Goal: Browse casually: Explore the website without a specific task or goal

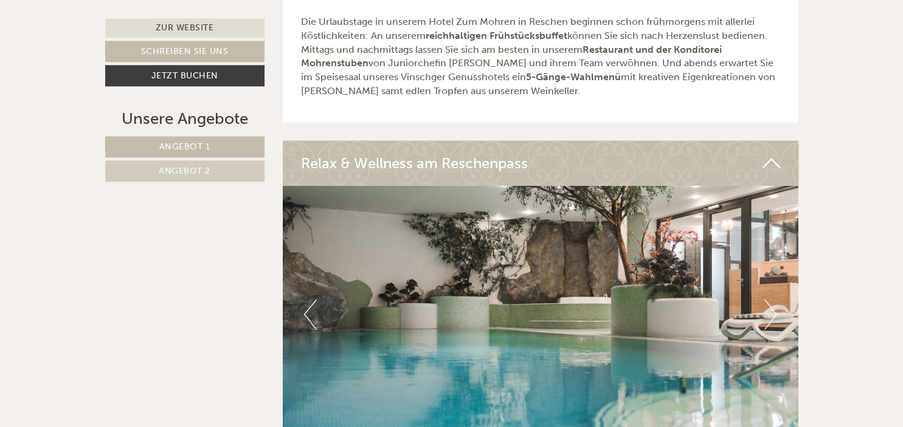
scroll to position [3016, 0]
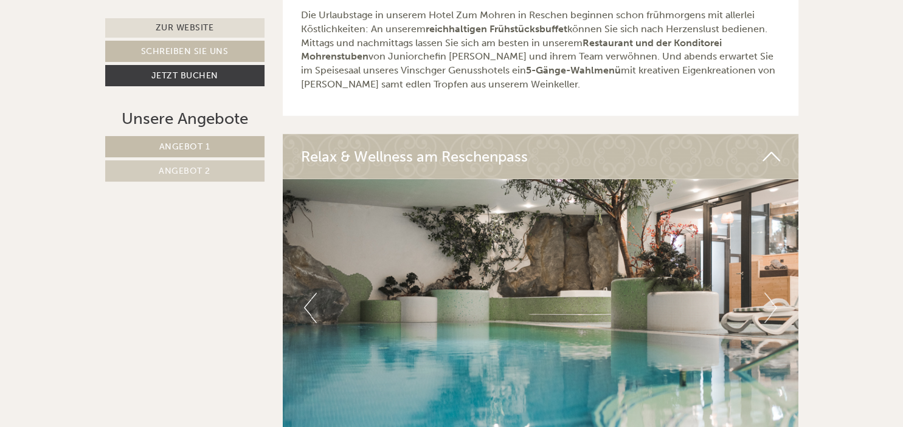
click at [774, 293] on button "Next" at bounding box center [770, 308] width 13 height 30
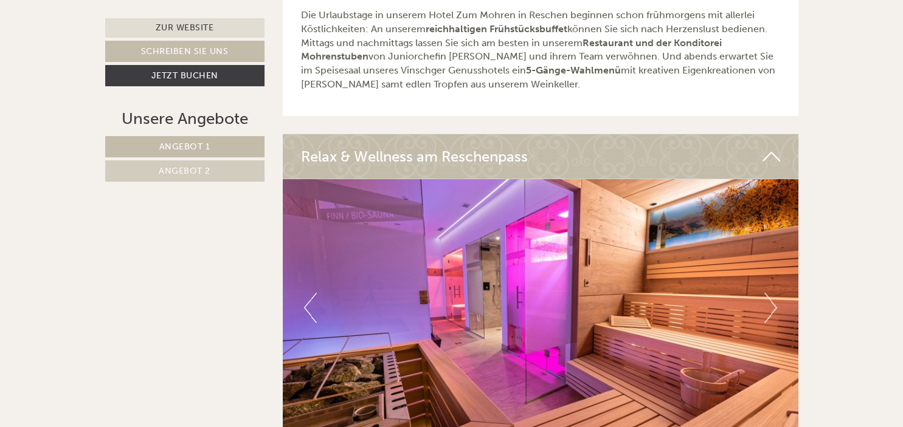
click at [774, 293] on button "Next" at bounding box center [770, 308] width 13 height 30
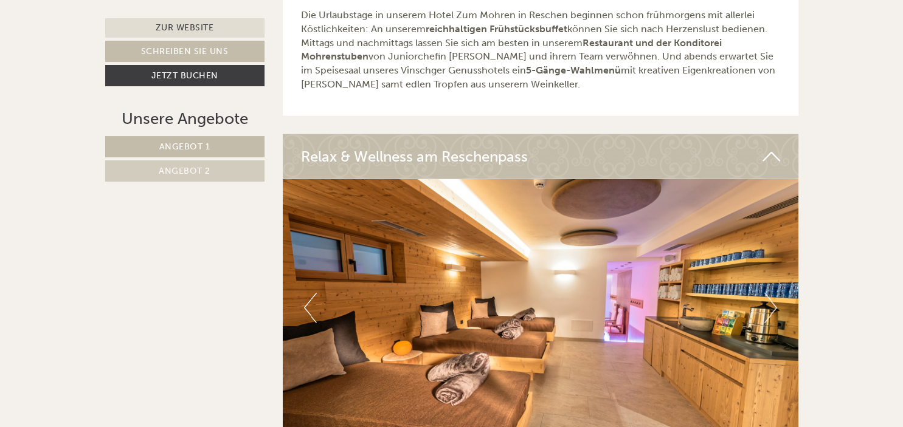
click at [774, 293] on button "Next" at bounding box center [770, 308] width 13 height 30
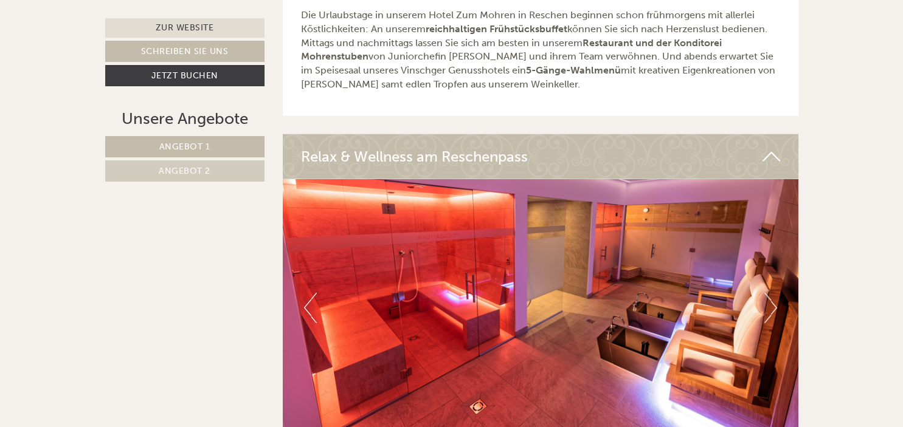
click at [774, 293] on button "Next" at bounding box center [770, 308] width 13 height 30
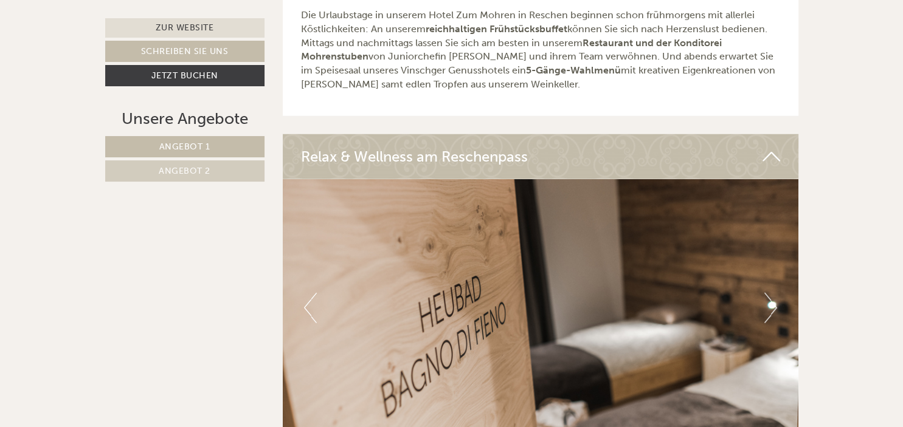
click at [774, 293] on button "Next" at bounding box center [770, 308] width 13 height 30
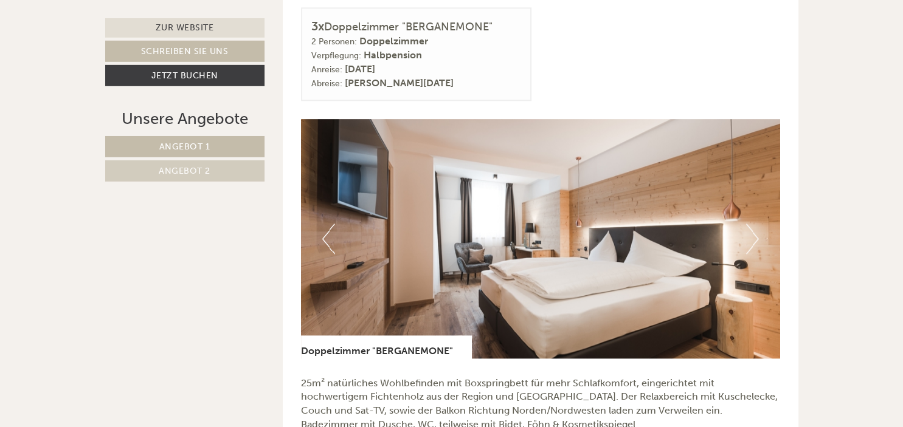
scroll to position [1548, 0]
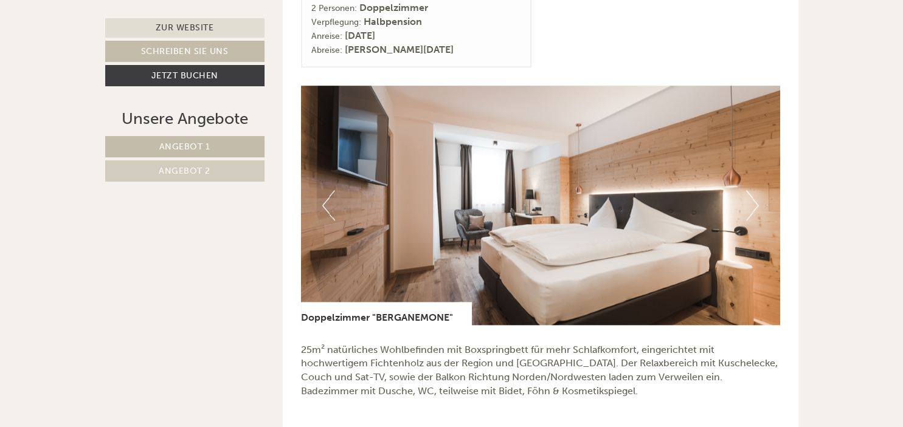
click at [755, 201] on button "Next" at bounding box center [752, 205] width 13 height 30
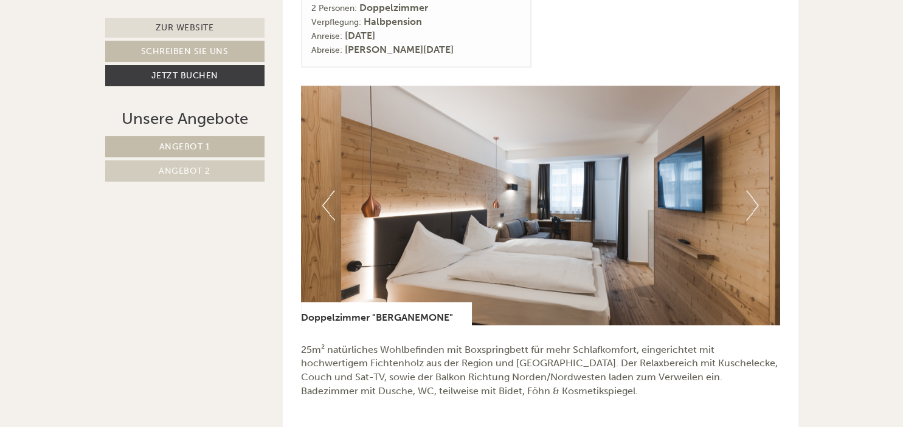
click at [754, 199] on button "Next" at bounding box center [752, 205] width 13 height 30
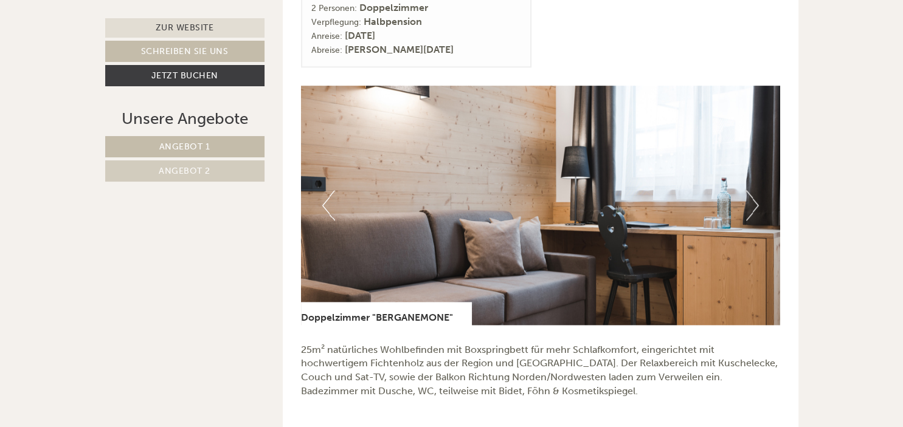
click at [754, 199] on button "Next" at bounding box center [752, 205] width 13 height 30
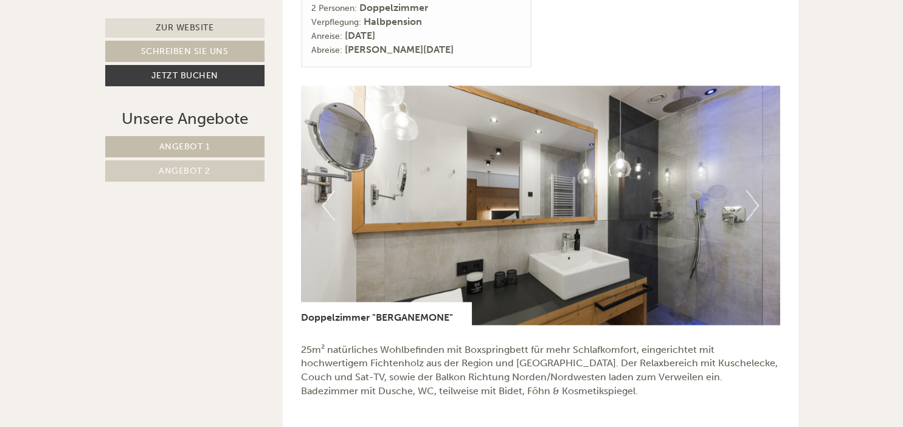
click at [754, 199] on button "Next" at bounding box center [752, 205] width 13 height 30
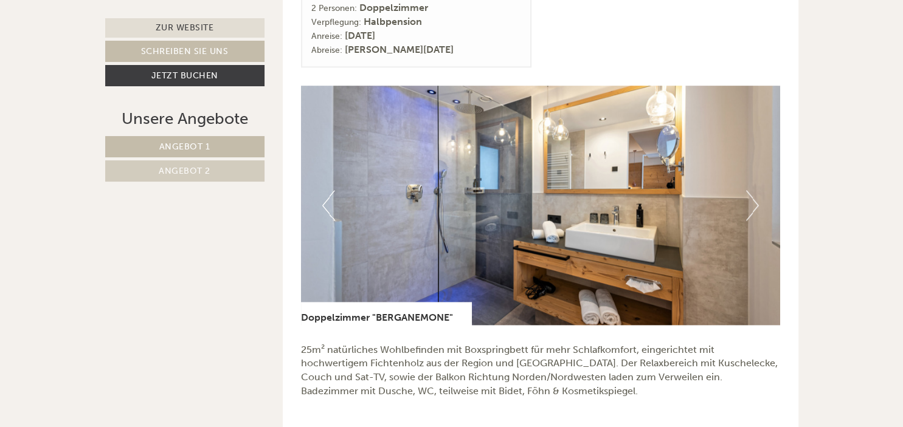
click at [754, 199] on button "Next" at bounding box center [752, 205] width 13 height 30
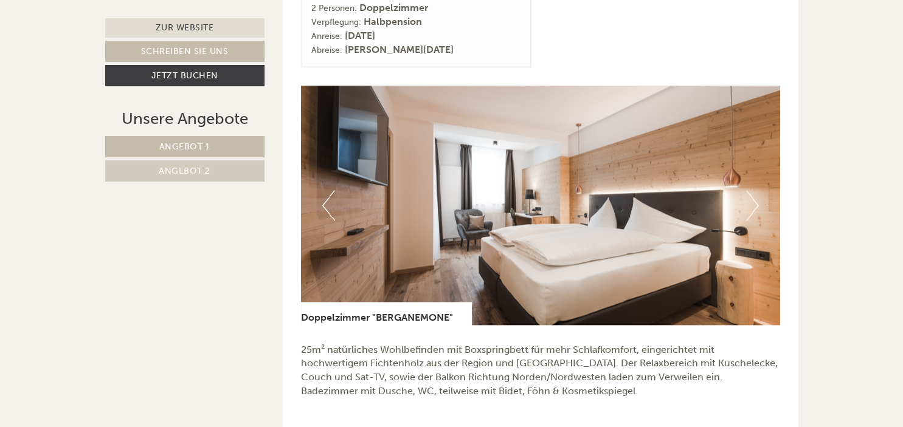
click at [754, 199] on button "Next" at bounding box center [752, 205] width 13 height 30
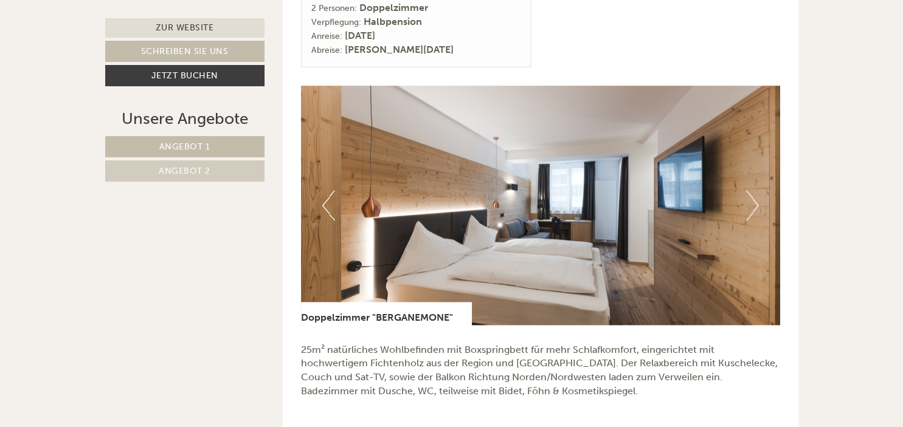
click at [754, 199] on button "Next" at bounding box center [752, 205] width 13 height 30
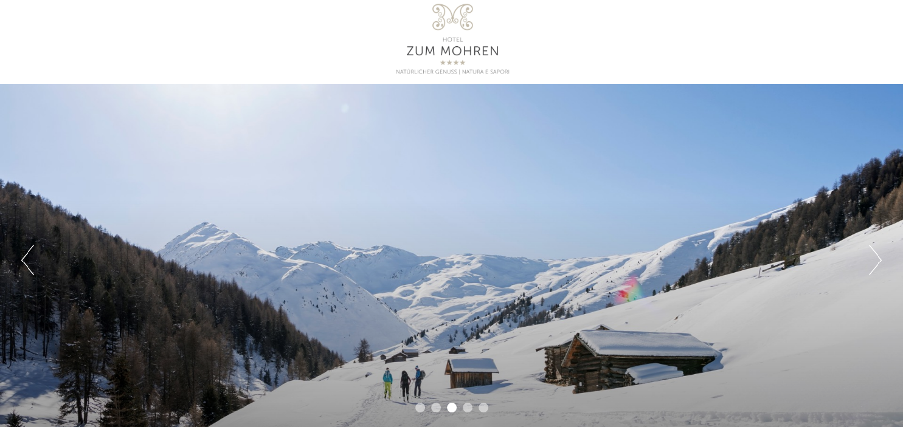
scroll to position [0, 0]
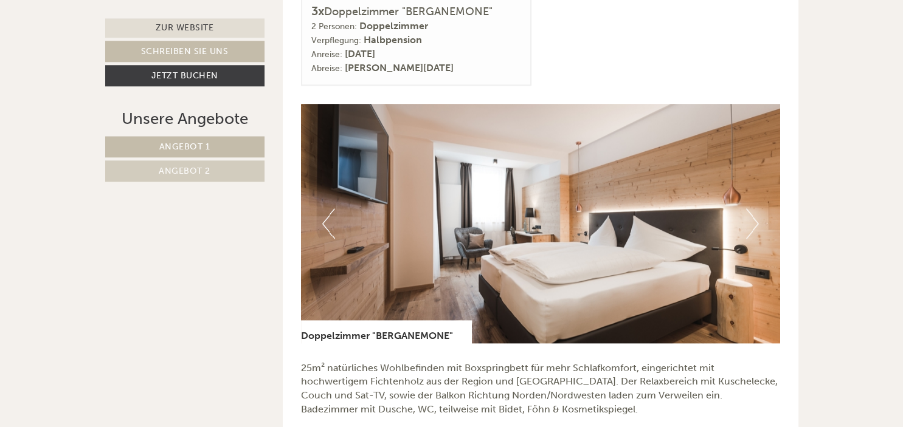
scroll to position [1476, 0]
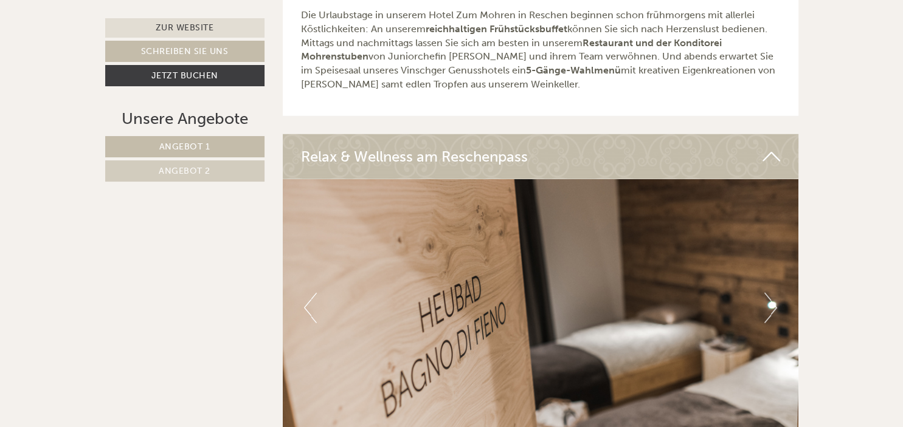
scroll to position [3080, 0]
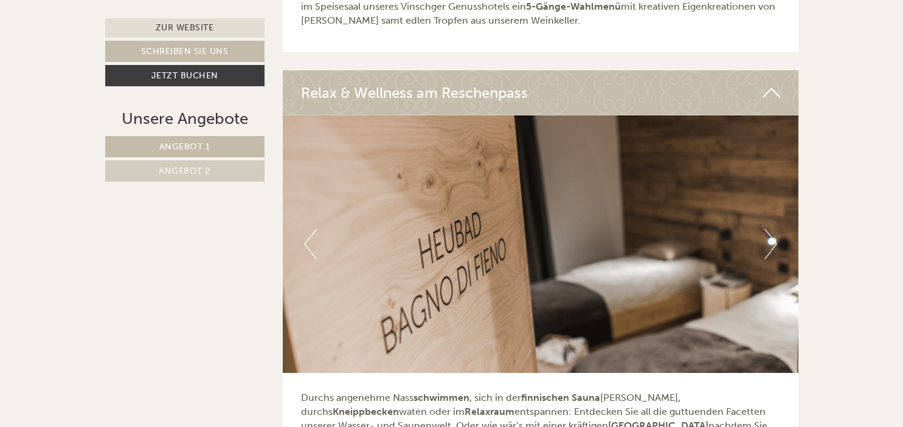
click at [772, 229] on button "Next" at bounding box center [770, 244] width 13 height 30
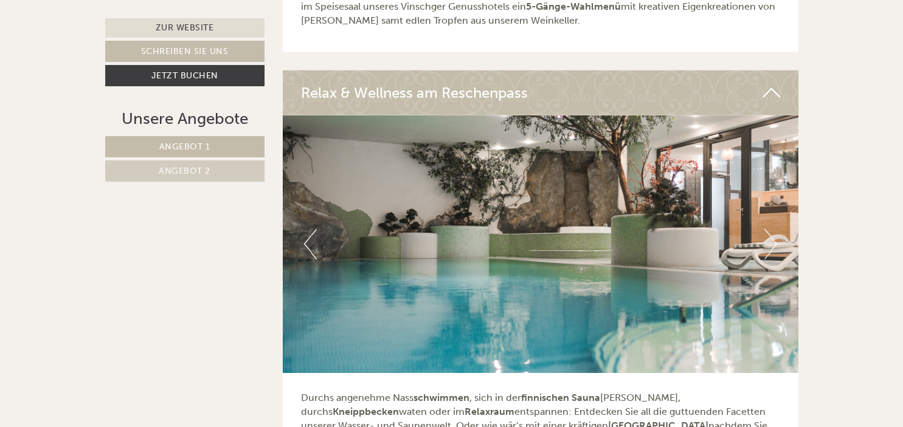
click at [771, 229] on button "Next" at bounding box center [770, 244] width 13 height 30
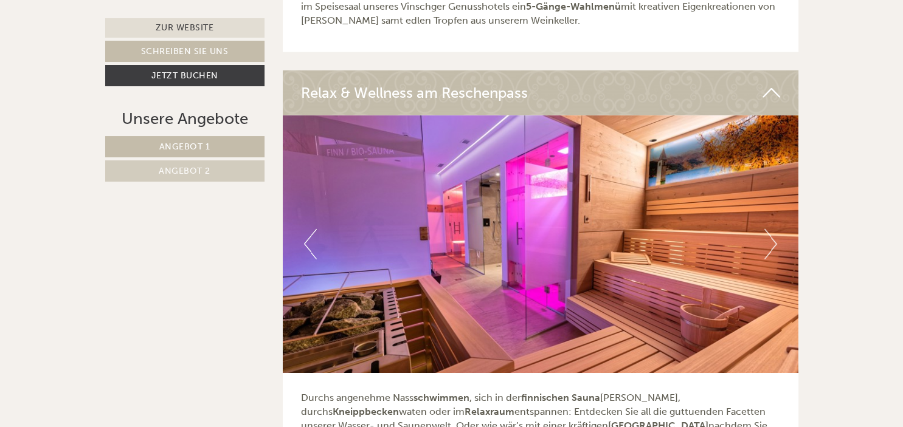
click at [771, 229] on button "Next" at bounding box center [770, 244] width 13 height 30
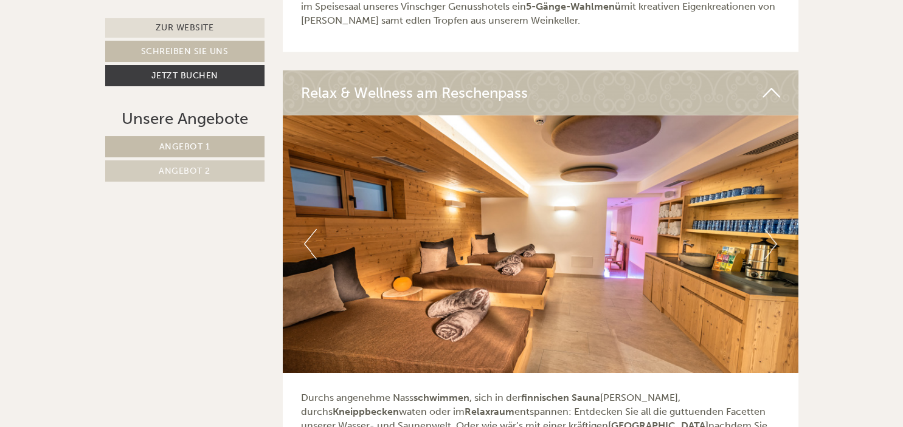
click at [771, 229] on button "Next" at bounding box center [770, 244] width 13 height 30
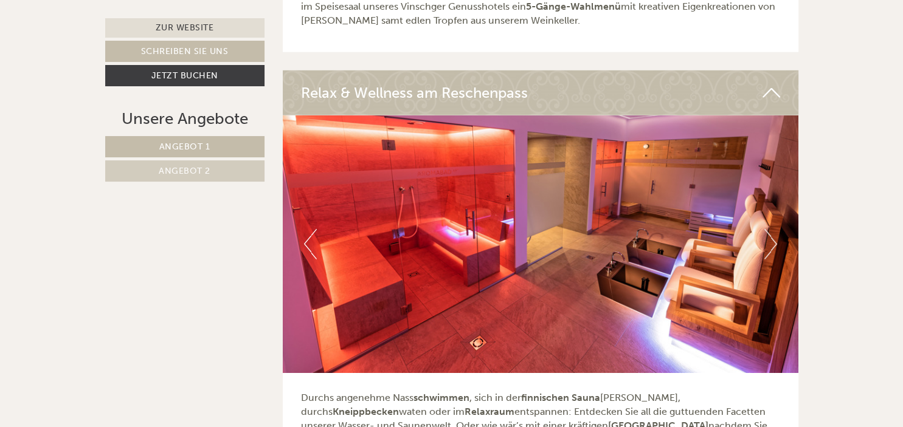
click at [771, 229] on button "Next" at bounding box center [770, 244] width 13 height 30
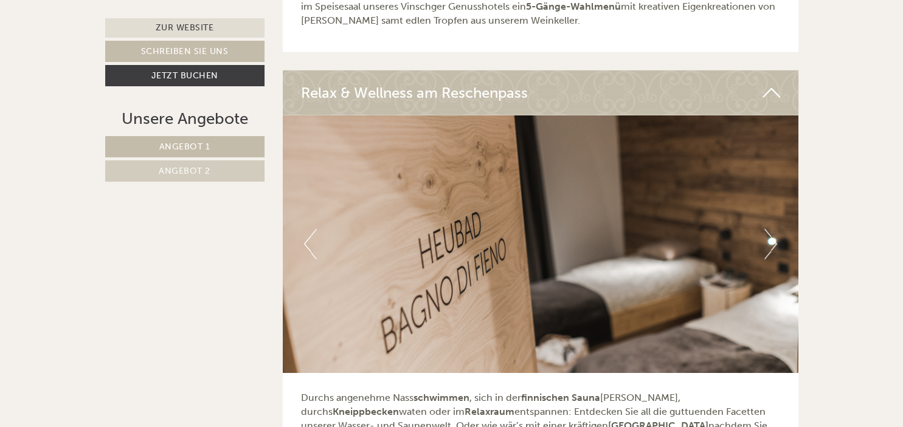
click at [770, 229] on button "Next" at bounding box center [770, 244] width 13 height 30
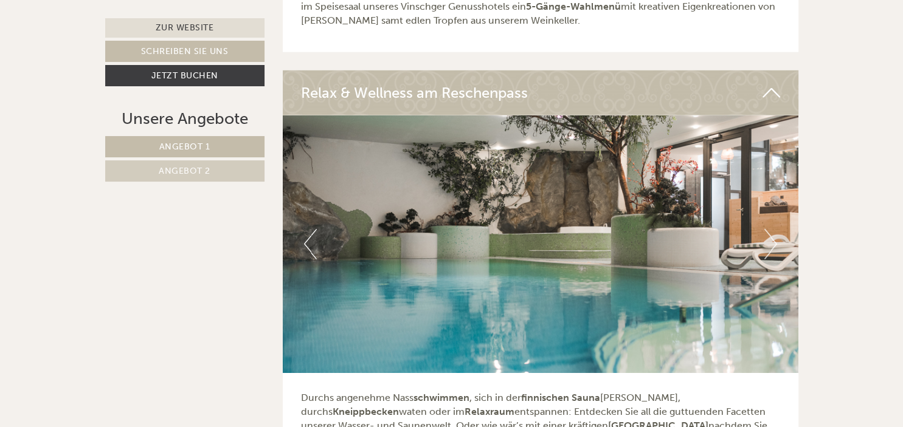
click at [769, 230] on button "Next" at bounding box center [770, 244] width 13 height 30
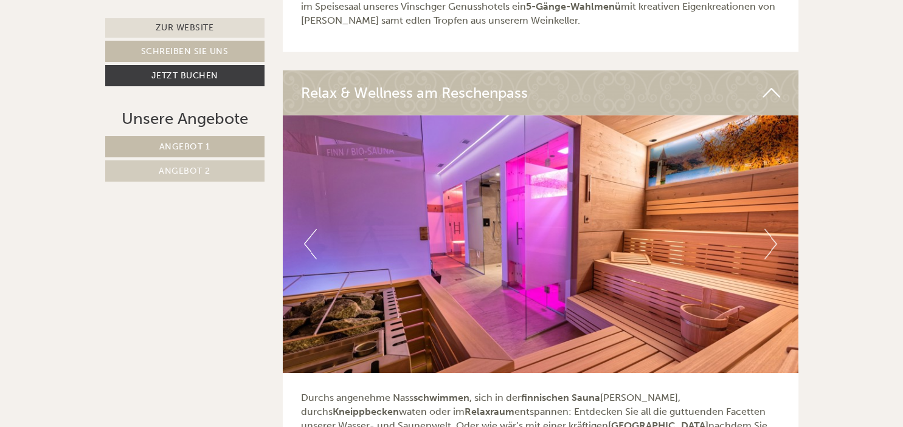
click at [769, 230] on button "Next" at bounding box center [770, 244] width 13 height 30
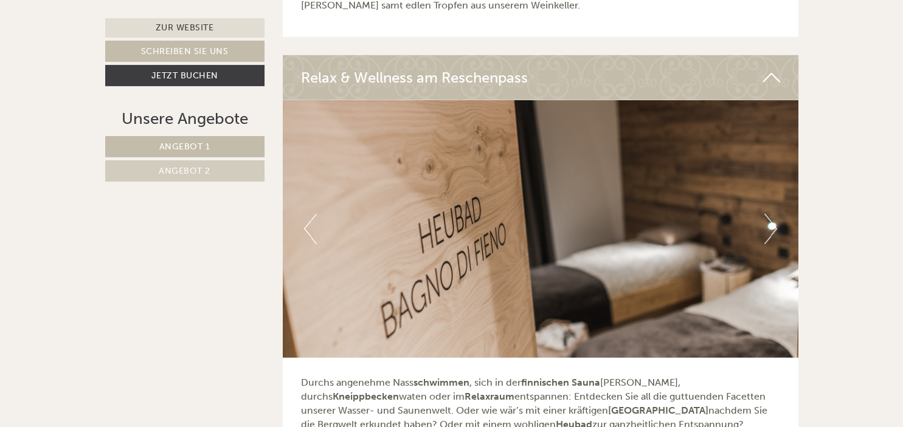
scroll to position [3209, 0]
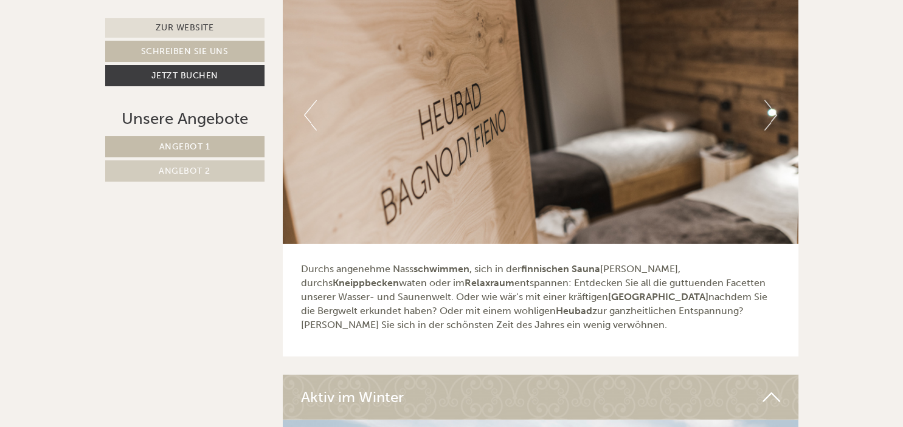
click at [772, 103] on button "Next" at bounding box center [770, 115] width 13 height 30
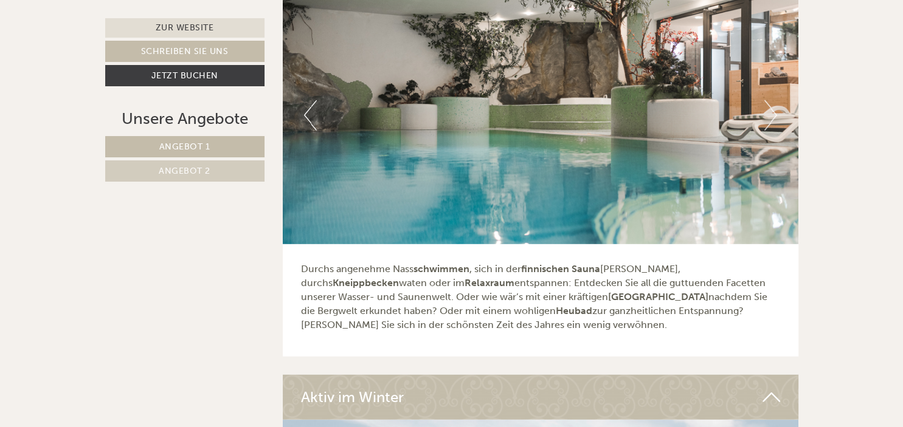
click at [772, 103] on button "Next" at bounding box center [770, 115] width 13 height 30
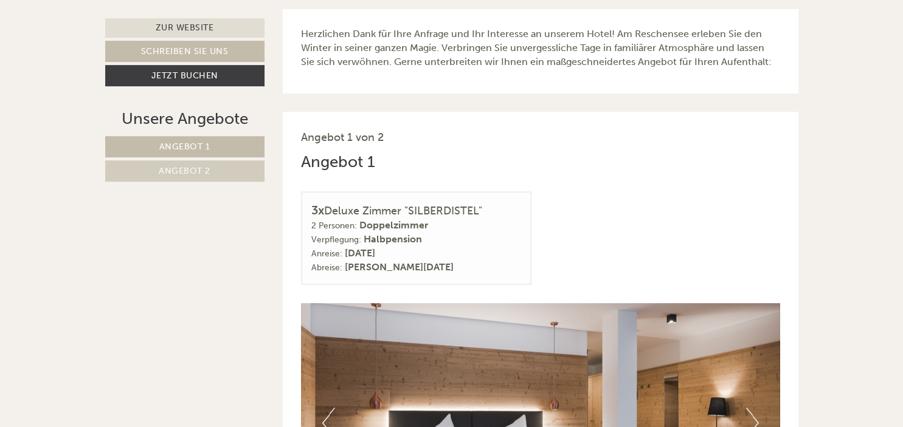
scroll to position [513, 0]
